Goal: Find specific page/section: Find specific page/section

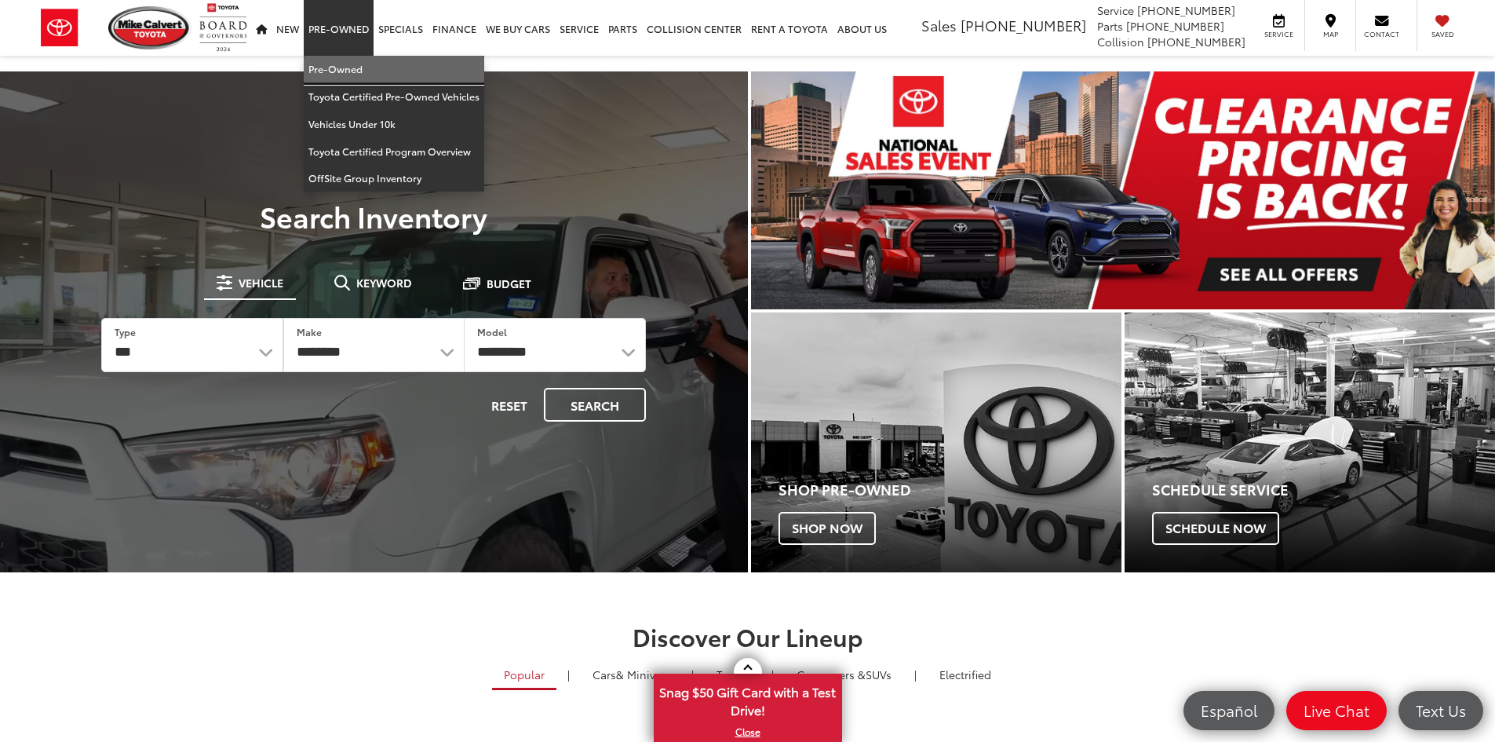
click at [338, 65] on link "Pre-Owned" at bounding box center [394, 69] width 181 height 27
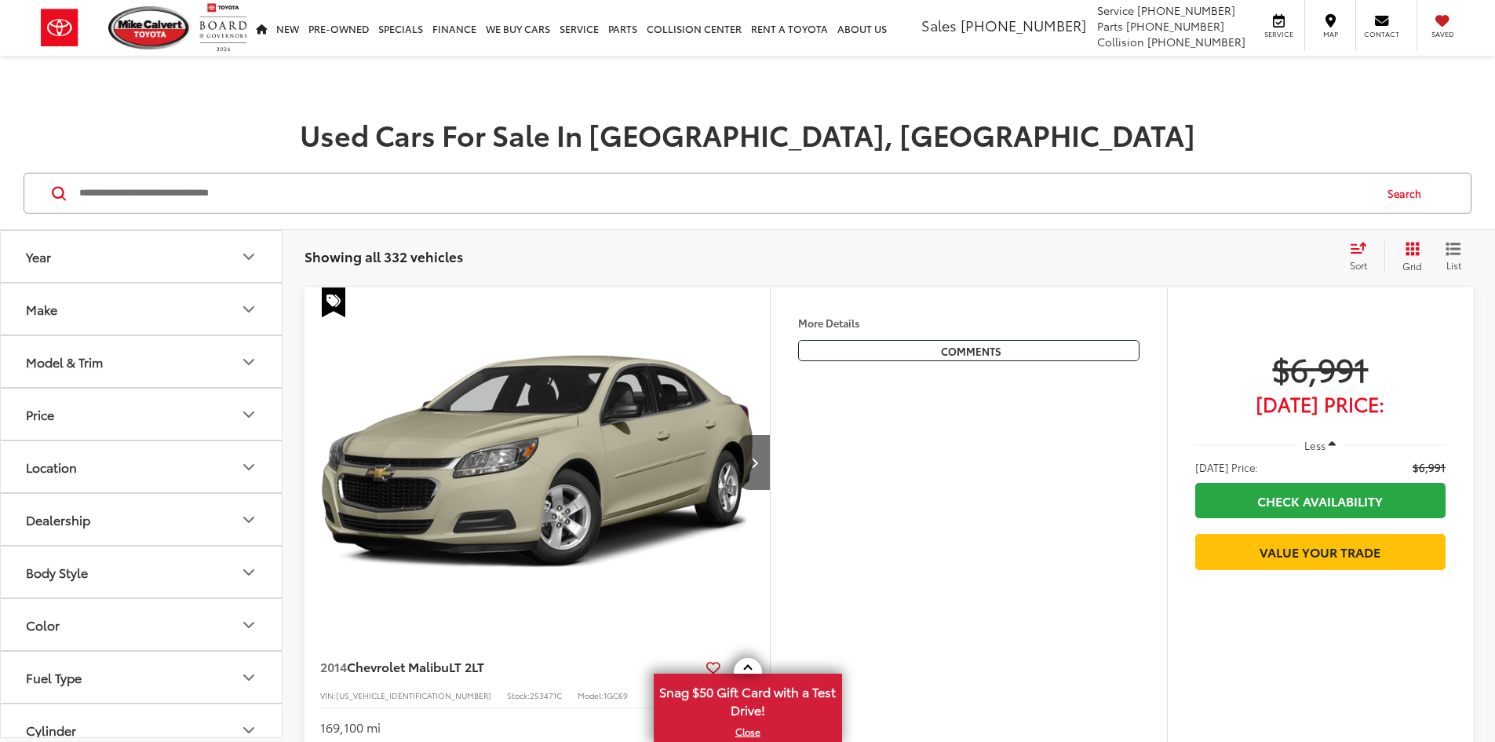
paste input "**********"
type input "**********"
